Goal: Task Accomplishment & Management: Use online tool/utility

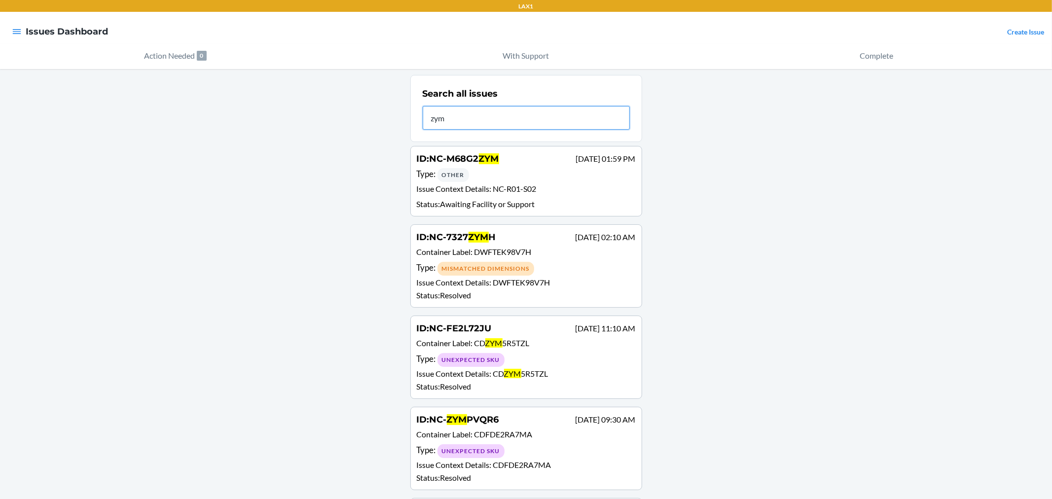
click at [476, 125] on input "zym" at bounding box center [526, 118] width 207 height 24
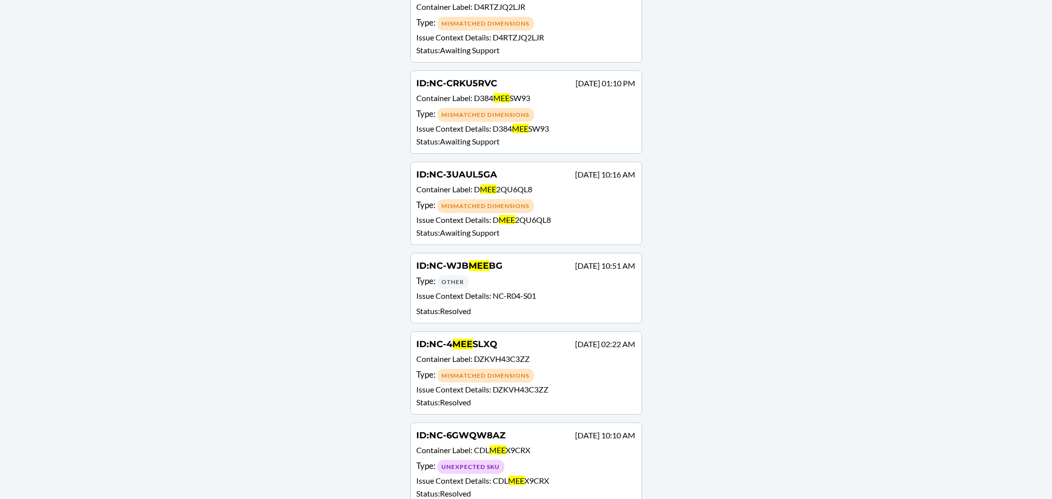
scroll to position [55, 0]
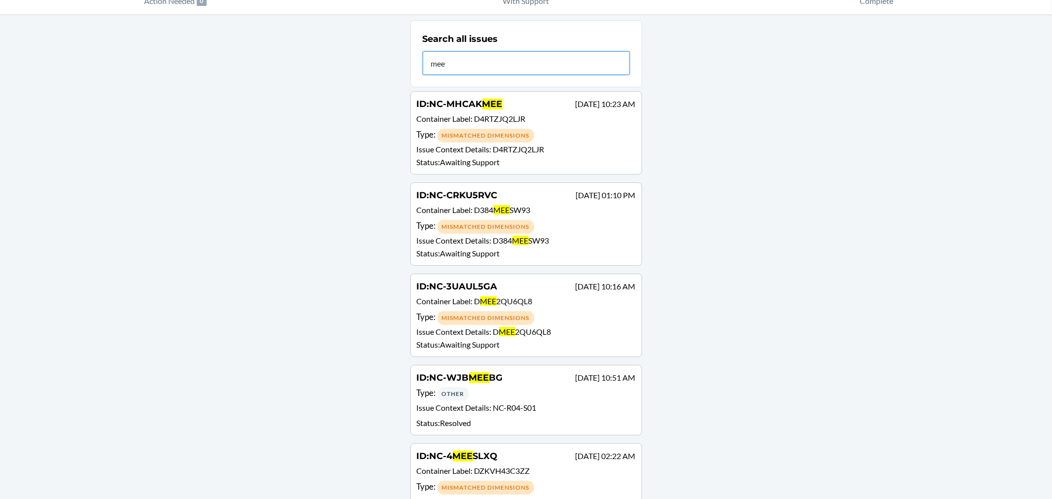
click at [461, 63] on input "mee" at bounding box center [526, 63] width 207 height 24
type input "kbmee"
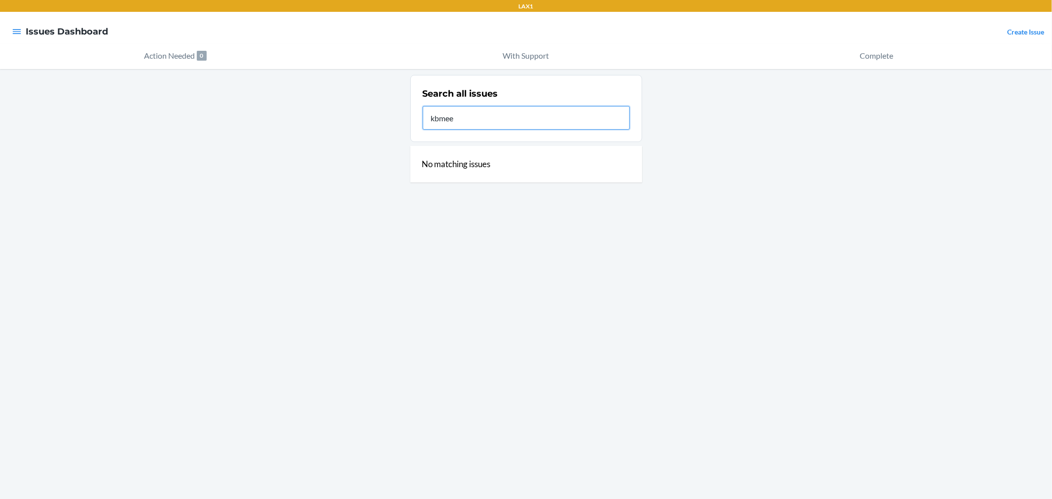
scroll to position [0, 0]
click at [473, 120] on input "kbmee" at bounding box center [526, 118] width 207 height 24
click at [425, 132] on div "Search all issues kbmee" at bounding box center [526, 108] width 207 height 48
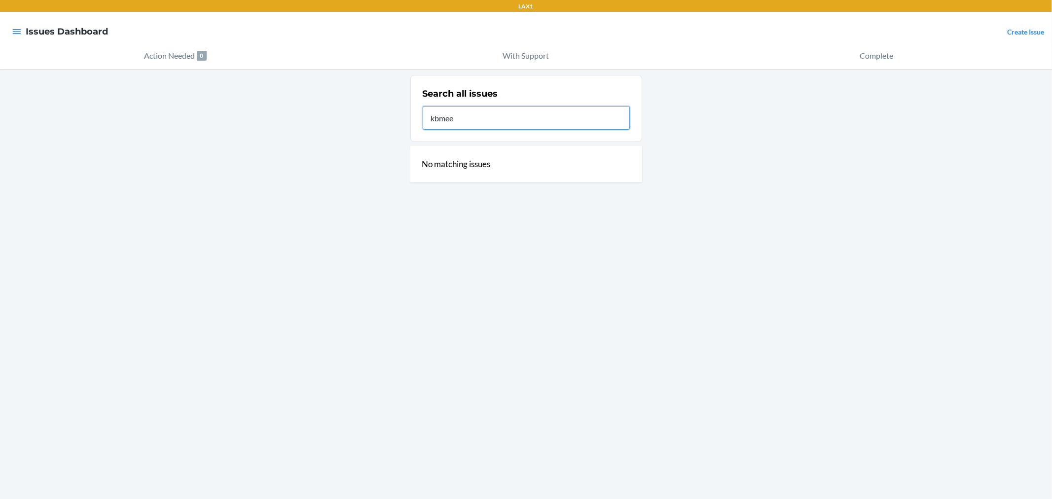
click at [448, 117] on input "kbmee" at bounding box center [526, 118] width 207 height 24
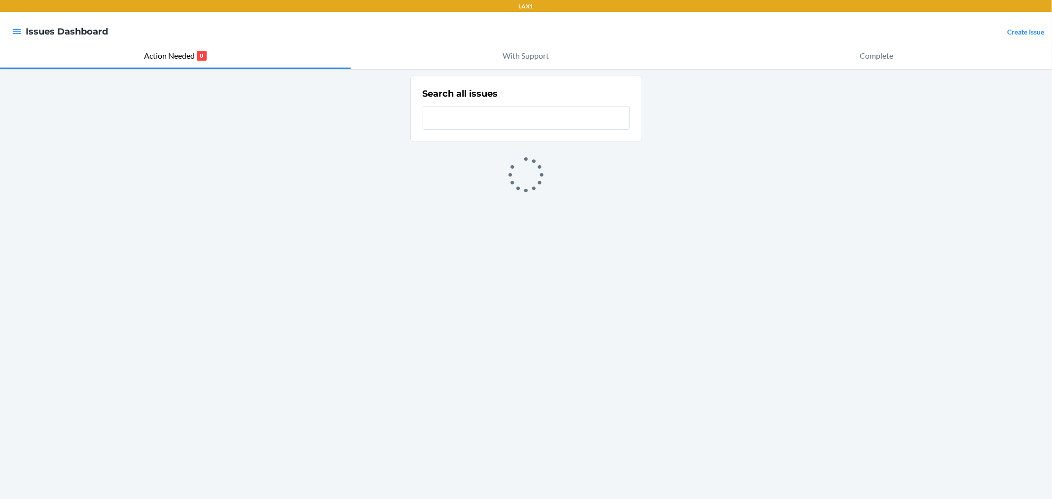
click at [466, 127] on input "text" at bounding box center [526, 118] width 207 height 24
type input "kbmee"
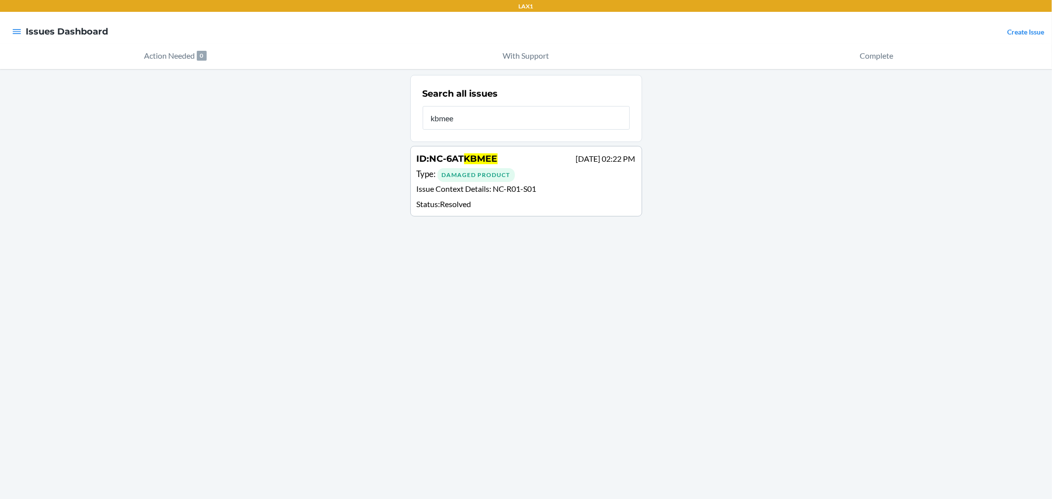
drag, startPoint x: 484, startPoint y: 173, endPoint x: 504, endPoint y: 153, distance: 28.3
click at [504, 153] on div "ID : NC-6AT KBMEE Sep 24 02:22 PM" at bounding box center [526, 159] width 219 height 14
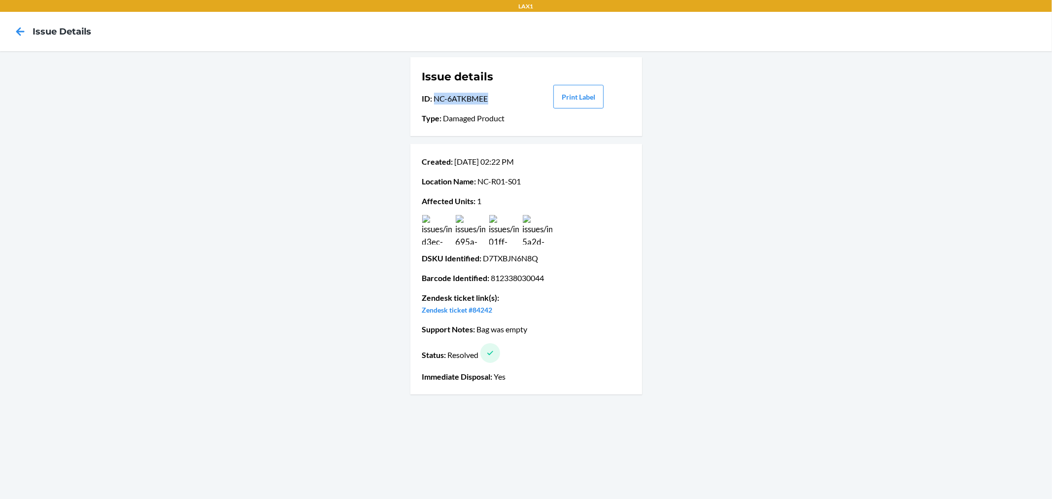
drag, startPoint x: 489, startPoint y: 98, endPoint x: 436, endPoint y: 102, distance: 53.9
click at [436, 102] on p "ID : NC-6ATKBMEE" at bounding box center [473, 99] width 103 height 12
copy p "NC-6ATKBMEE"
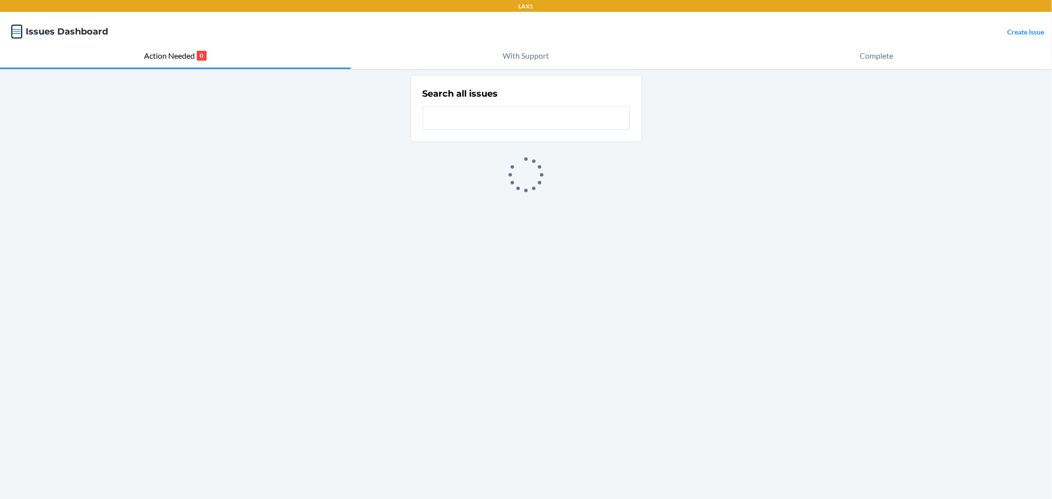
click at [17, 35] on icon "button" at bounding box center [17, 32] width 10 height 10
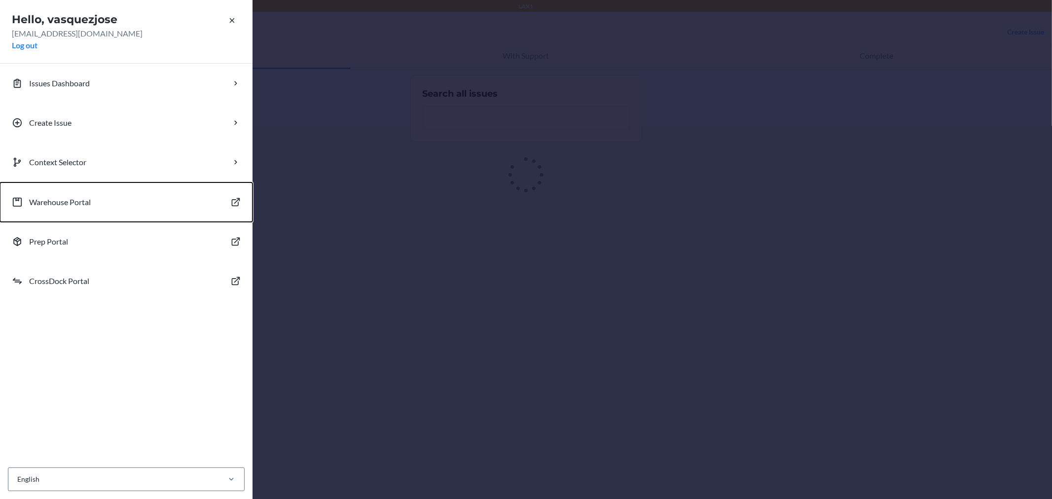
click at [60, 194] on button "Warehouse Portal" at bounding box center [126, 202] width 253 height 39
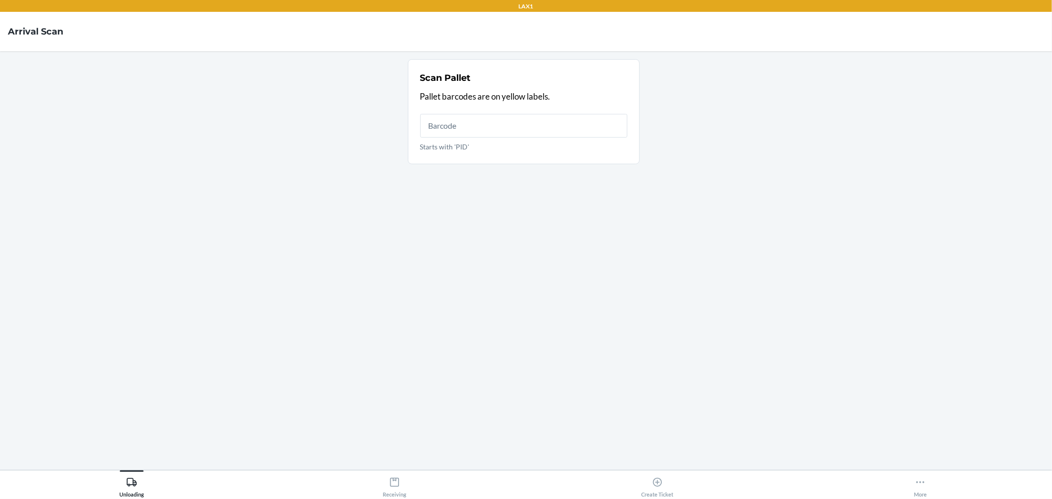
click at [60, 194] on section "Scan Pallet Pallet barcodes are on yellow labels. Starts with 'PID'" at bounding box center [526, 260] width 1036 height 403
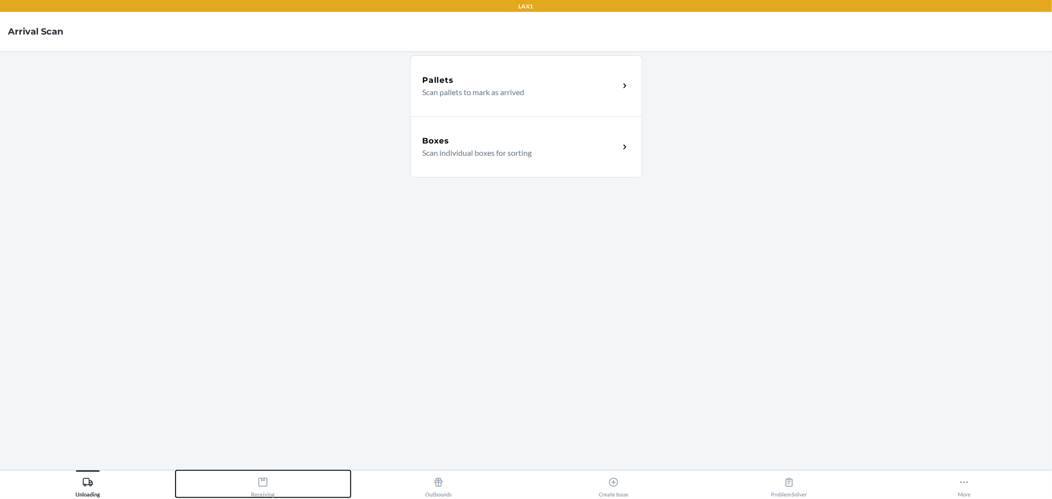
click at [266, 490] on div "Receiving" at bounding box center [263, 485] width 24 height 25
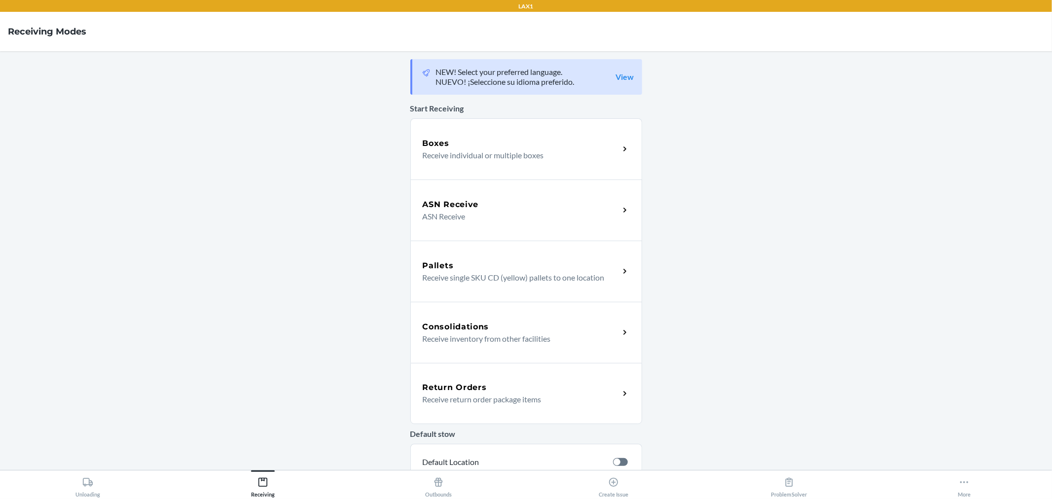
click at [463, 151] on p "Receive individual or multiple boxes" at bounding box center [517, 155] width 189 height 12
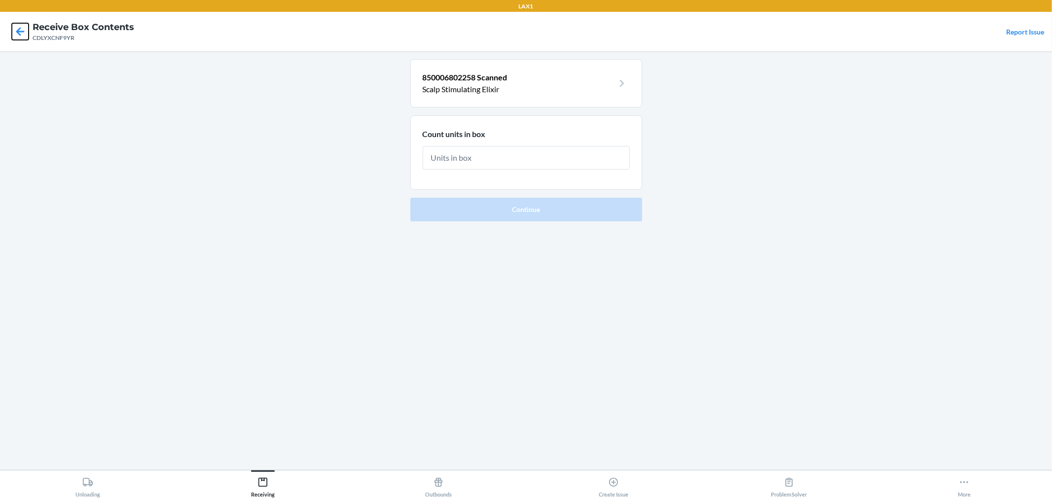
click at [18, 31] on icon at bounding box center [20, 31] width 8 height 8
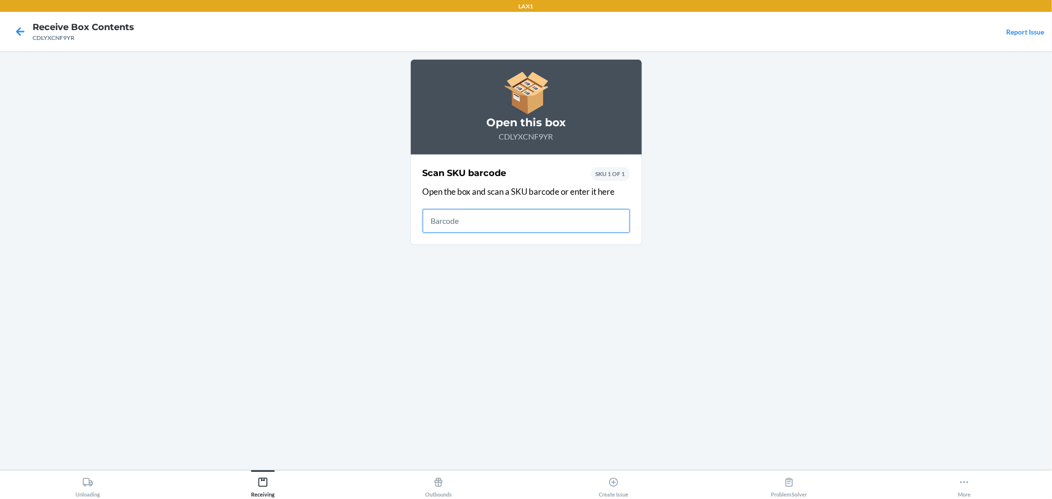
click at [18, 31] on icon at bounding box center [20, 31] width 8 height 8
